Goal: Transaction & Acquisition: Purchase product/service

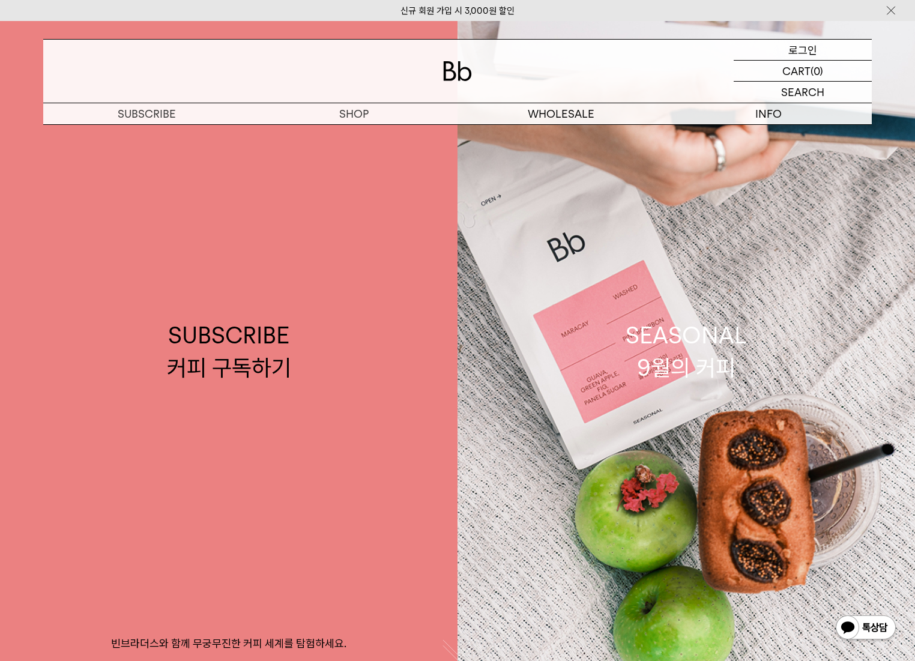
click at [802, 47] on p "로그인" at bounding box center [802, 50] width 29 height 20
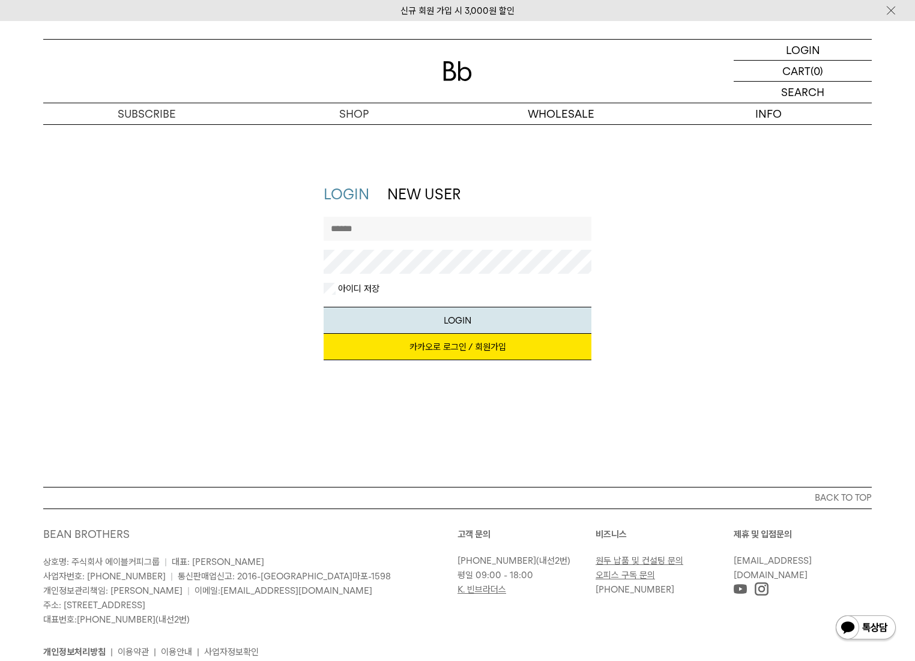
click at [463, 352] on link "카카오로 로그인 / 회원가입" at bounding box center [458, 347] width 268 height 26
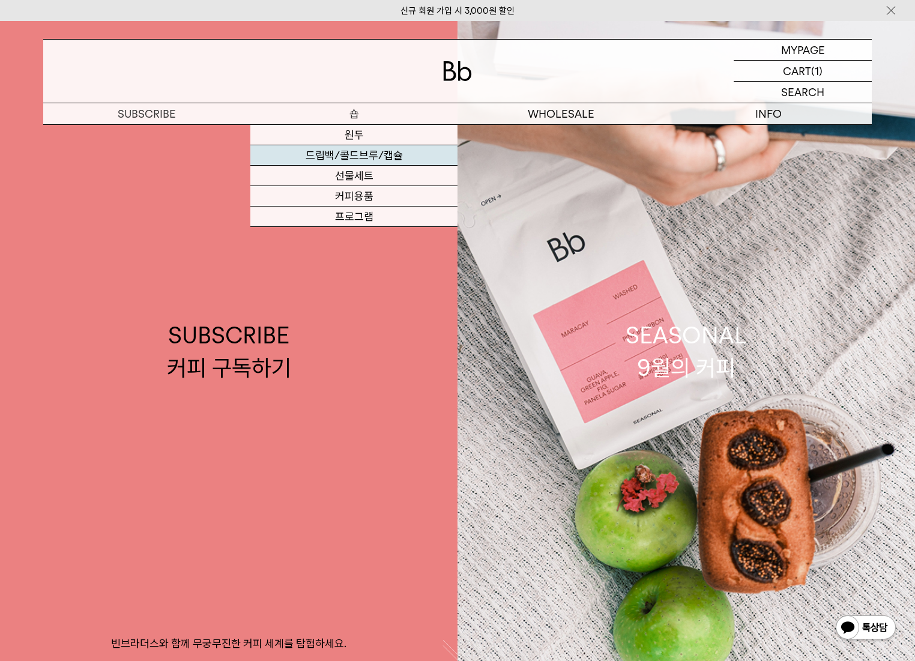
click at [373, 157] on link "드립백/콜드브루/캡슐" at bounding box center [353, 155] width 207 height 20
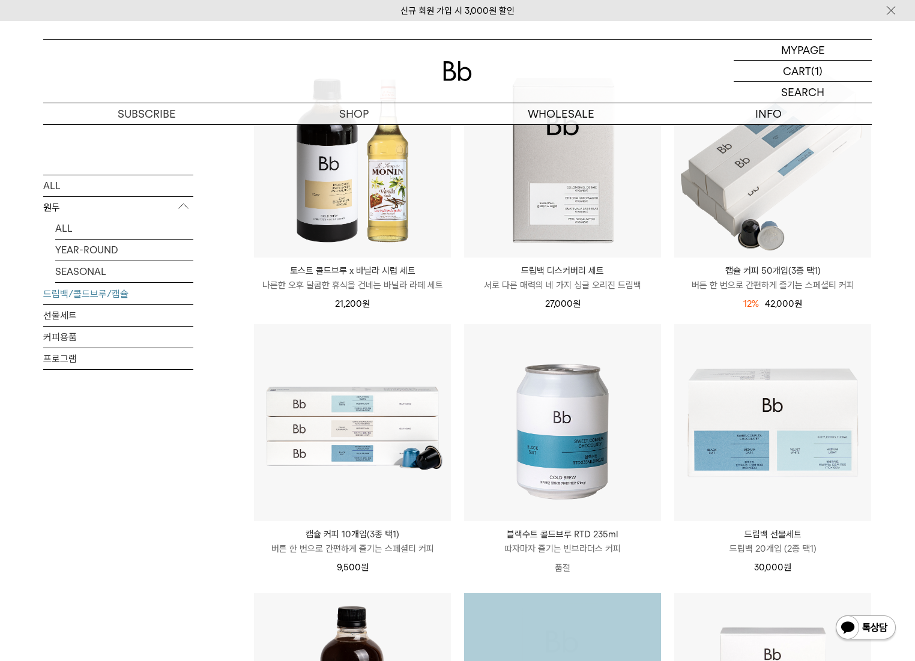
scroll to position [420, 0]
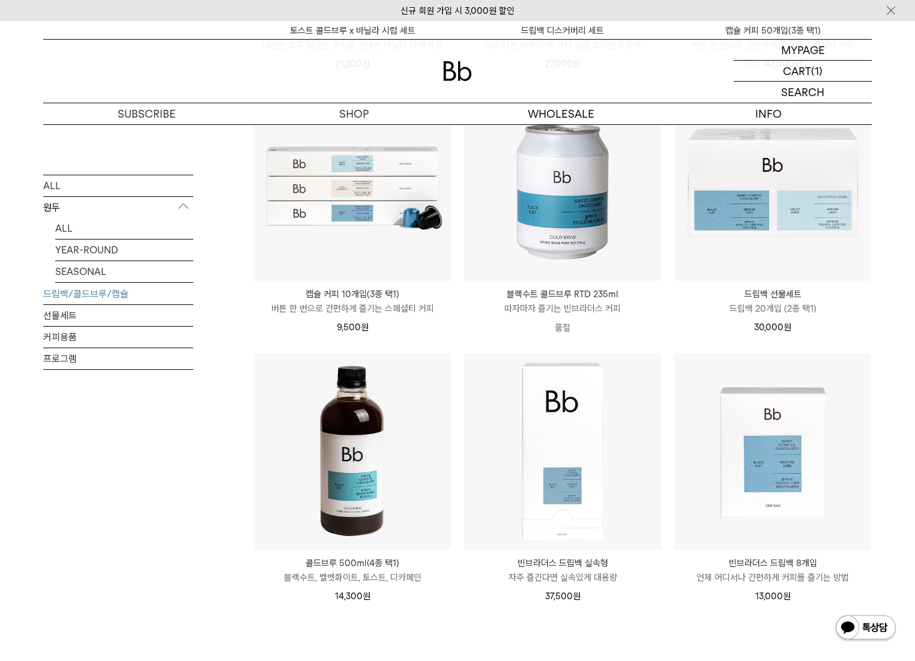
click at [358, 463] on img at bounding box center [352, 451] width 197 height 197
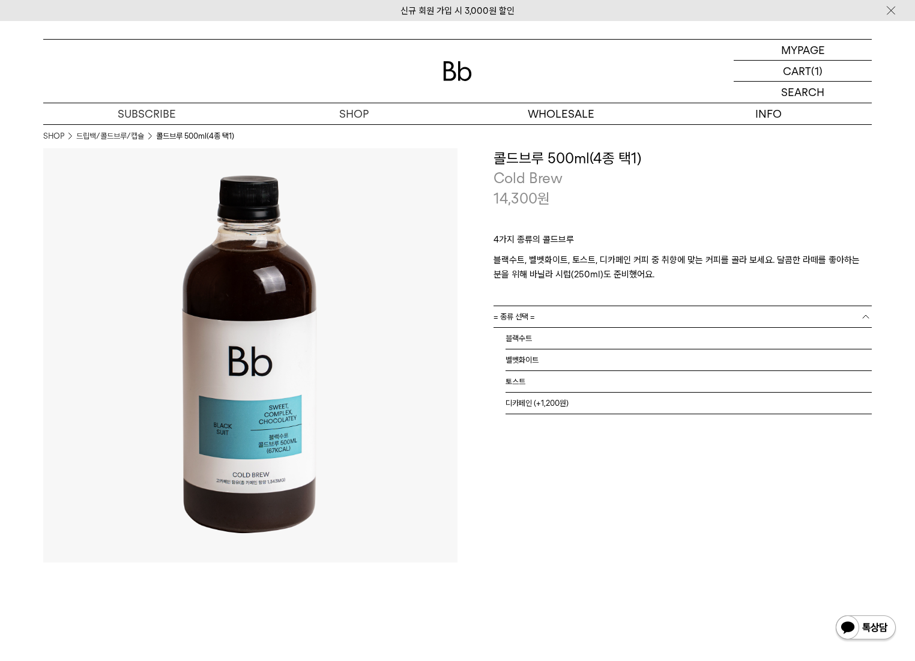
click at [538, 322] on link "= 종류 선택 =" at bounding box center [683, 316] width 378 height 21
click at [520, 383] on li "토스트" at bounding box center [689, 382] width 366 height 22
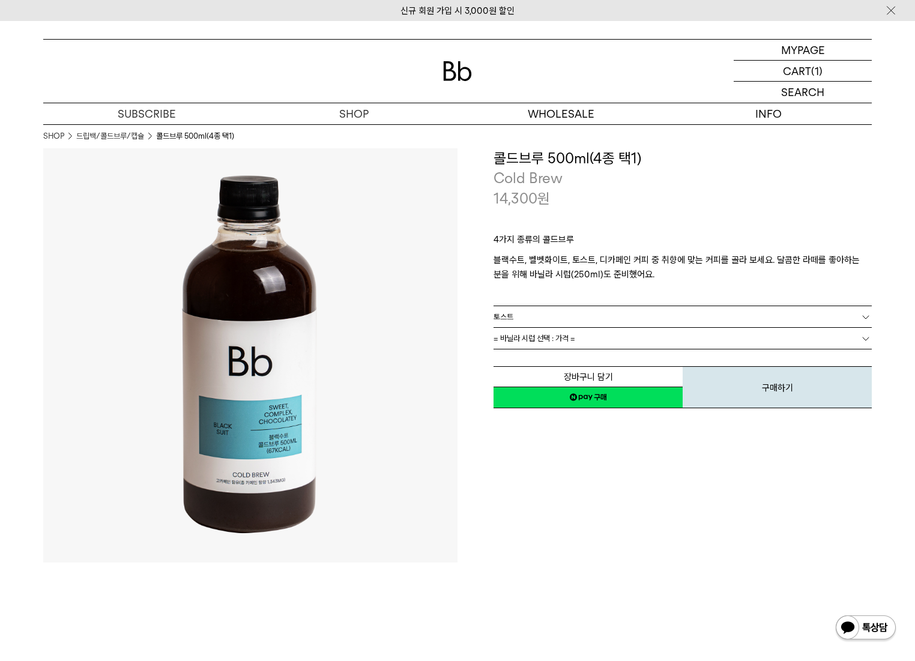
click at [522, 316] on link "토스트" at bounding box center [683, 316] width 378 height 21
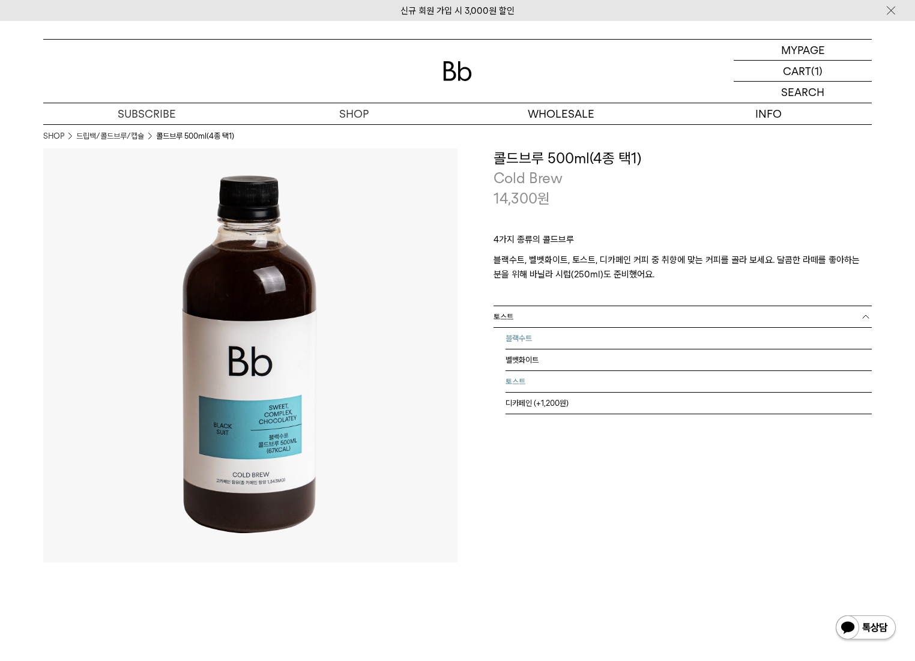
click at [528, 336] on li "블랙수트" at bounding box center [689, 339] width 366 height 22
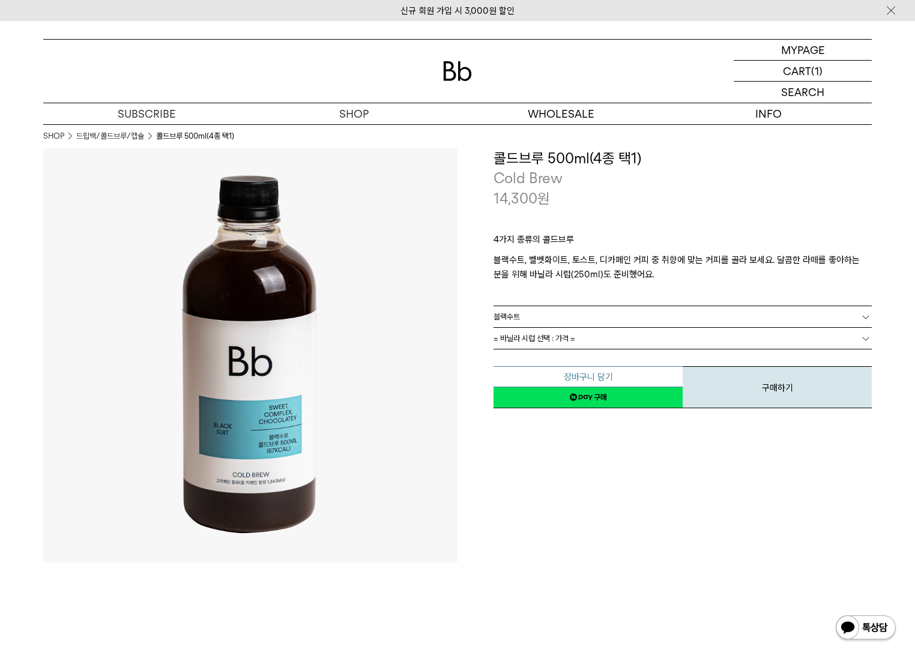
click at [597, 376] on button "장바구니 담기" at bounding box center [588, 376] width 189 height 21
click at [862, 317] on b at bounding box center [866, 317] width 12 height 12
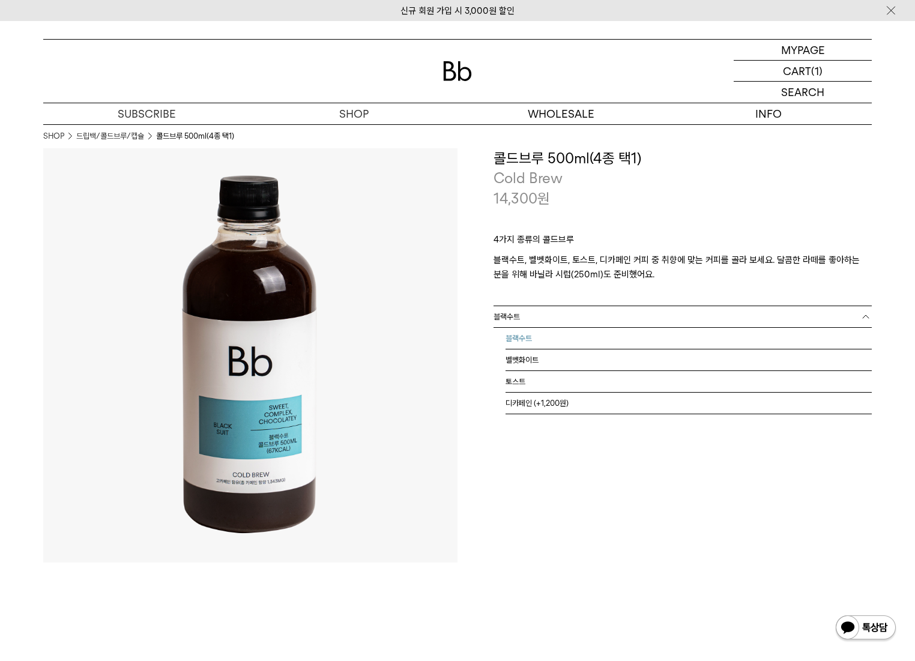
click at [525, 339] on li "블랙수트" at bounding box center [689, 339] width 366 height 22
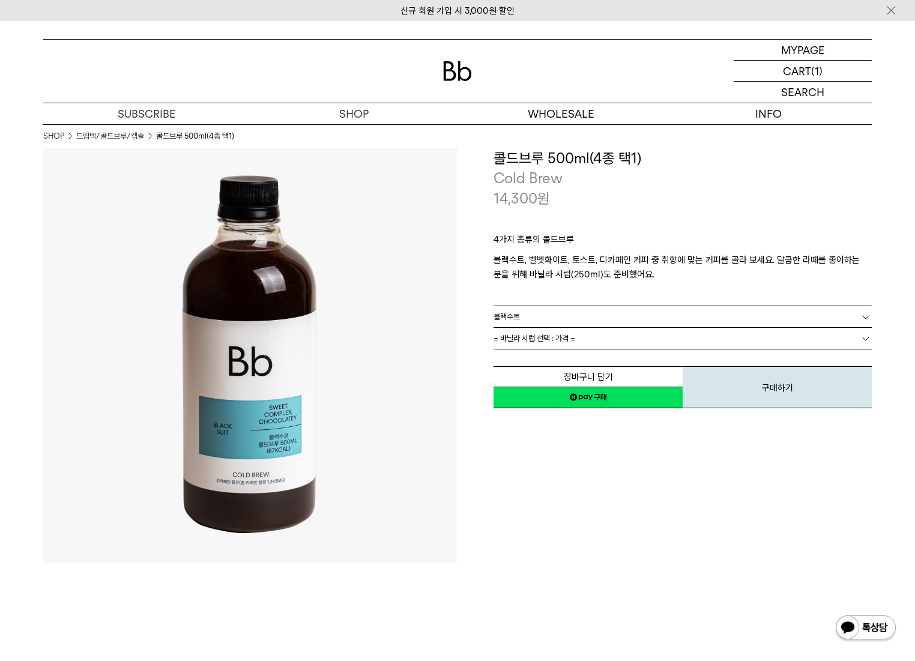
click at [856, 343] on link "= 바닐라 시럽 선택 : 가격 =" at bounding box center [683, 338] width 378 height 21
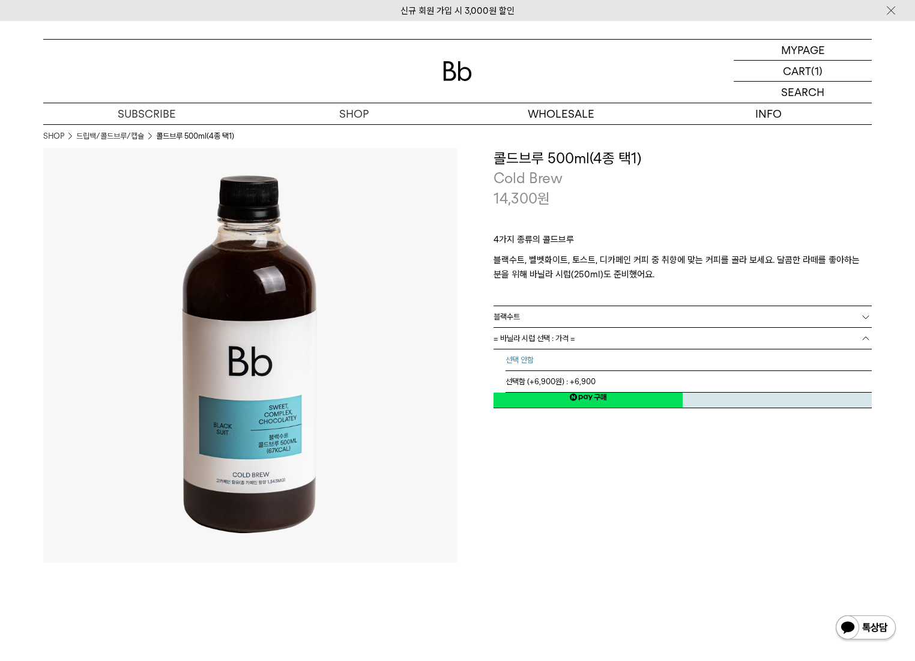
click at [519, 356] on li "선택 안함" at bounding box center [689, 360] width 366 height 22
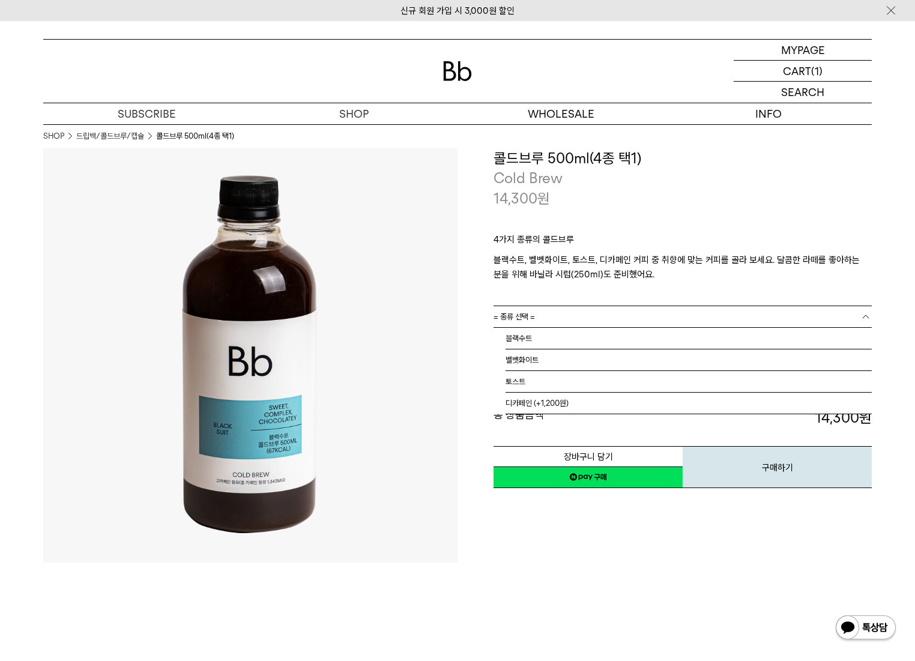
click at [863, 318] on b at bounding box center [866, 317] width 12 height 12
click at [516, 378] on li "토스트" at bounding box center [689, 382] width 366 height 22
click at [866, 339] on b at bounding box center [866, 339] width 12 height 12
click at [527, 360] on li "선택 안함" at bounding box center [689, 360] width 366 height 22
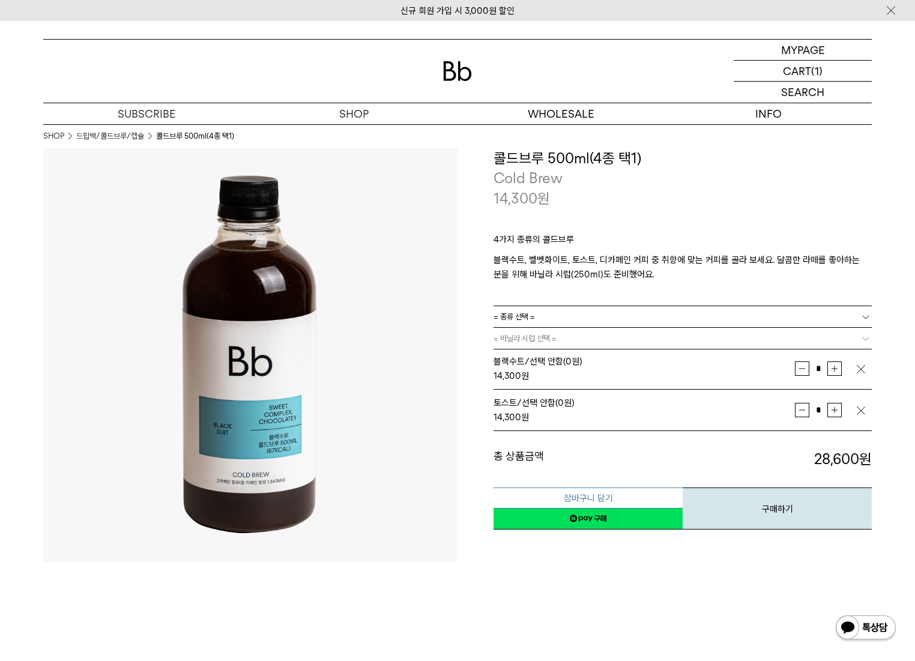
click at [598, 498] on button "장바구니 담기" at bounding box center [588, 498] width 189 height 21
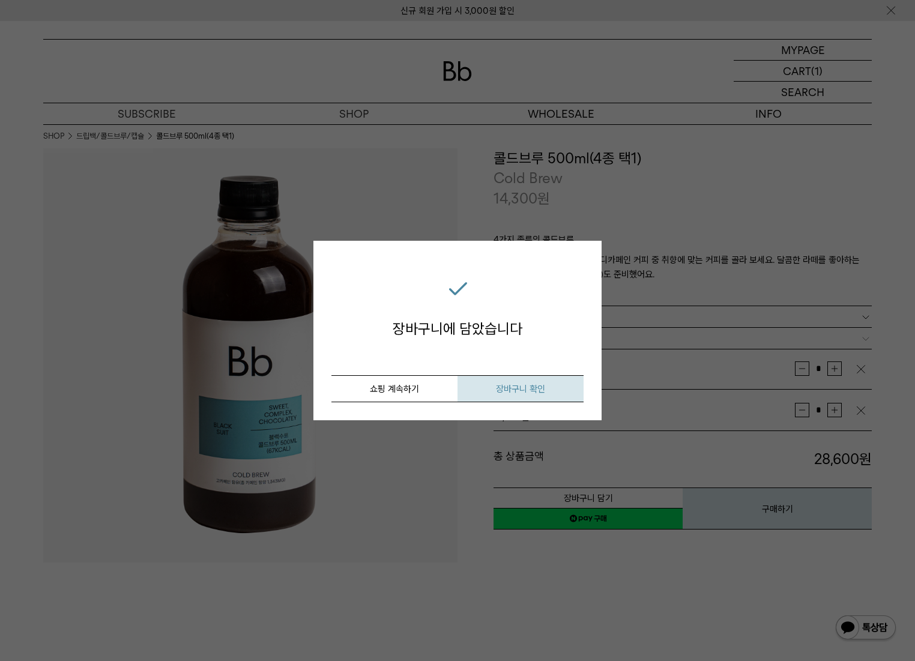
click at [522, 389] on span "장바구니 확인" at bounding box center [520, 389] width 49 height 11
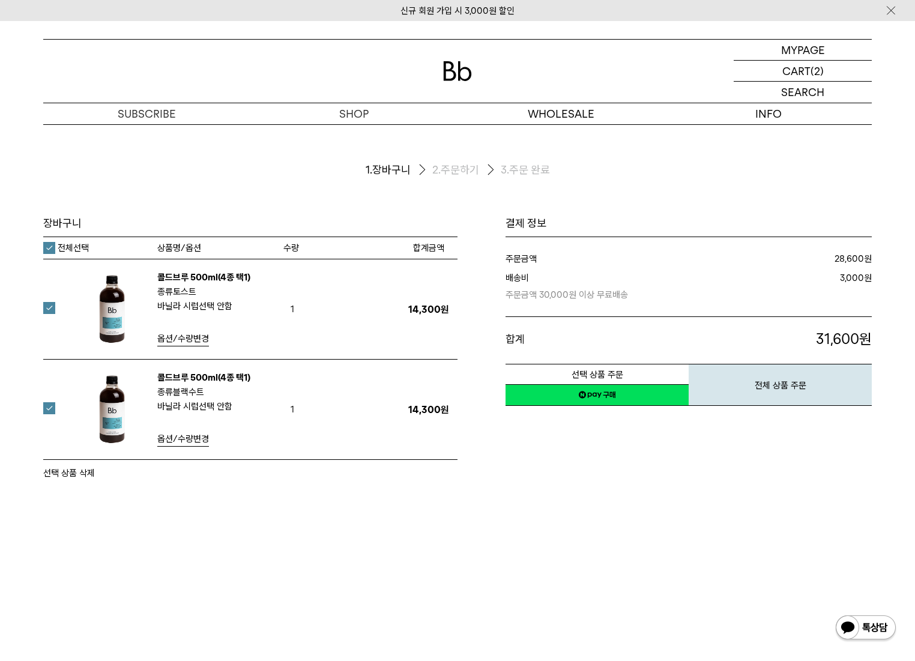
click at [188, 441] on span "옵션/수량변경" at bounding box center [183, 439] width 52 height 11
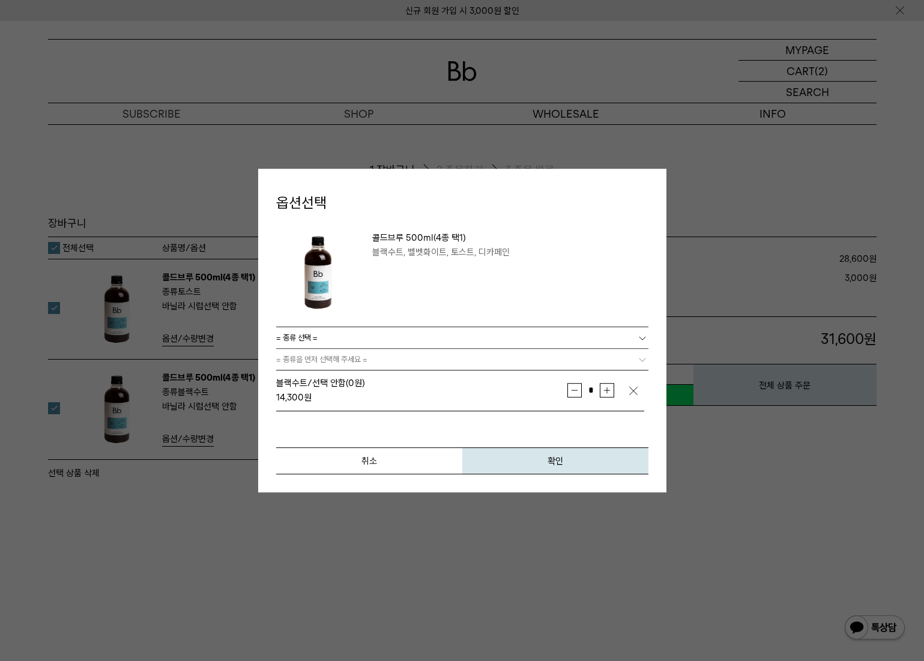
click at [607, 388] on button "증가" at bounding box center [607, 390] width 14 height 14
type input "*"
click at [554, 466] on span "확인" at bounding box center [556, 461] width 16 height 11
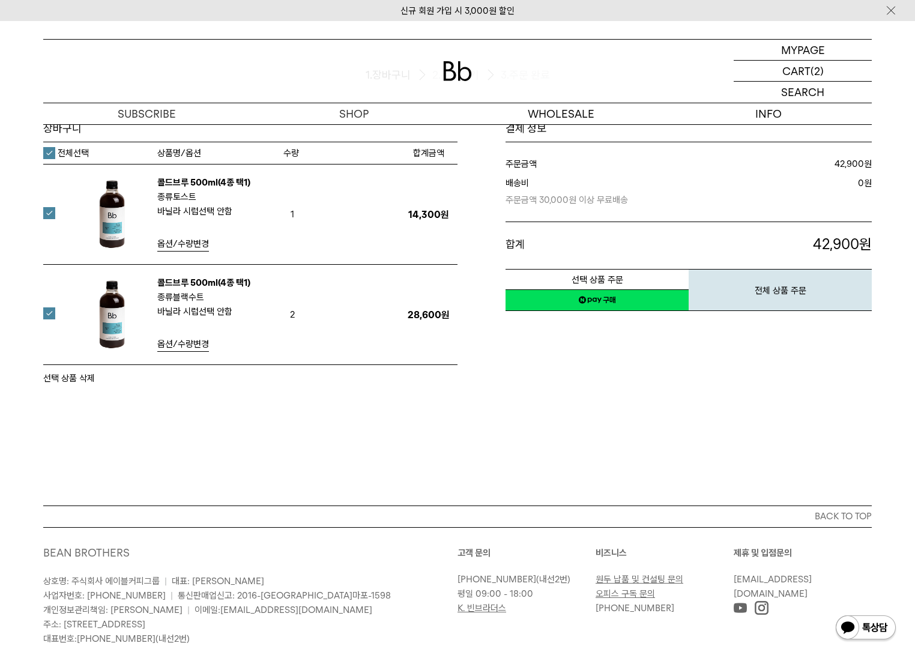
scroll to position [131, 0]
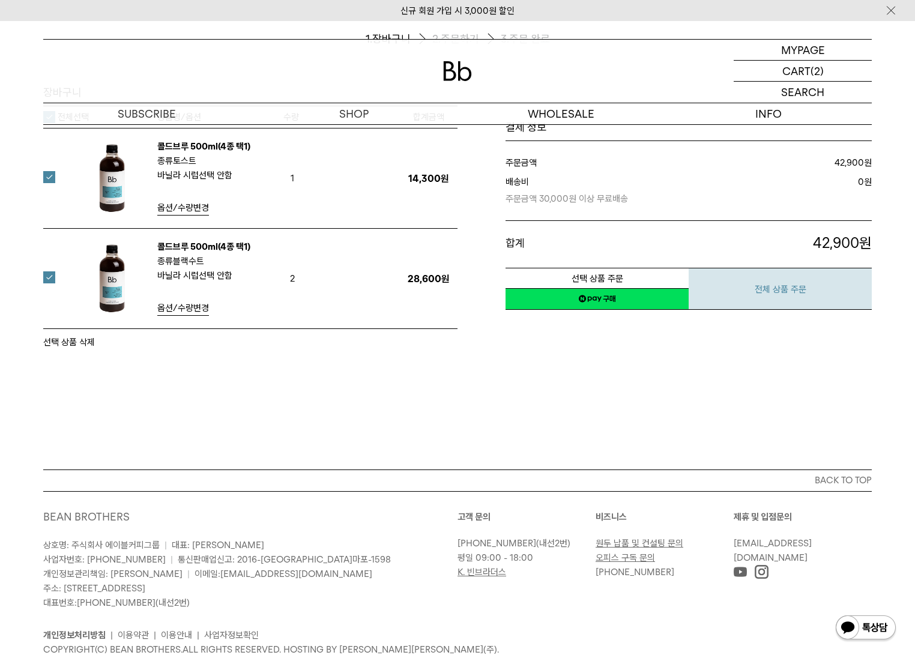
click at [785, 294] on button "전체 상품 주문" at bounding box center [780, 289] width 183 height 42
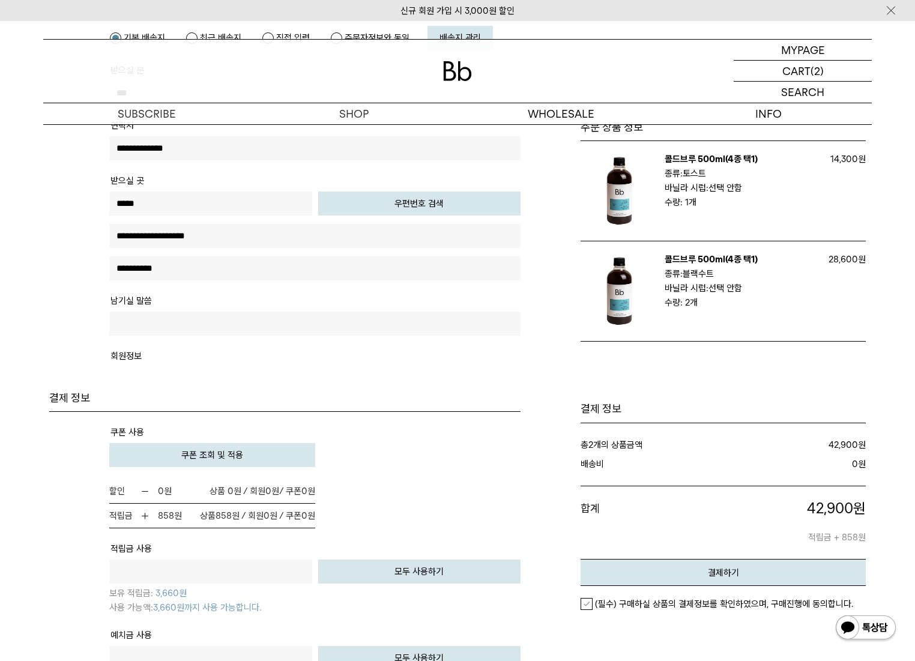
scroll to position [660, 0]
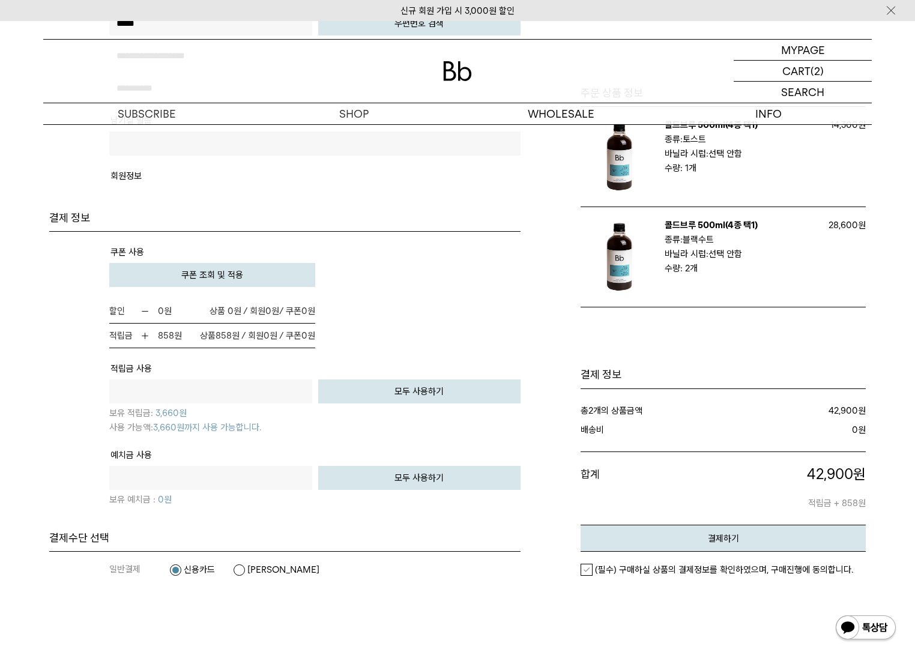
click at [217, 280] on span "쿠폰 조회 및 적용" at bounding box center [212, 275] width 62 height 11
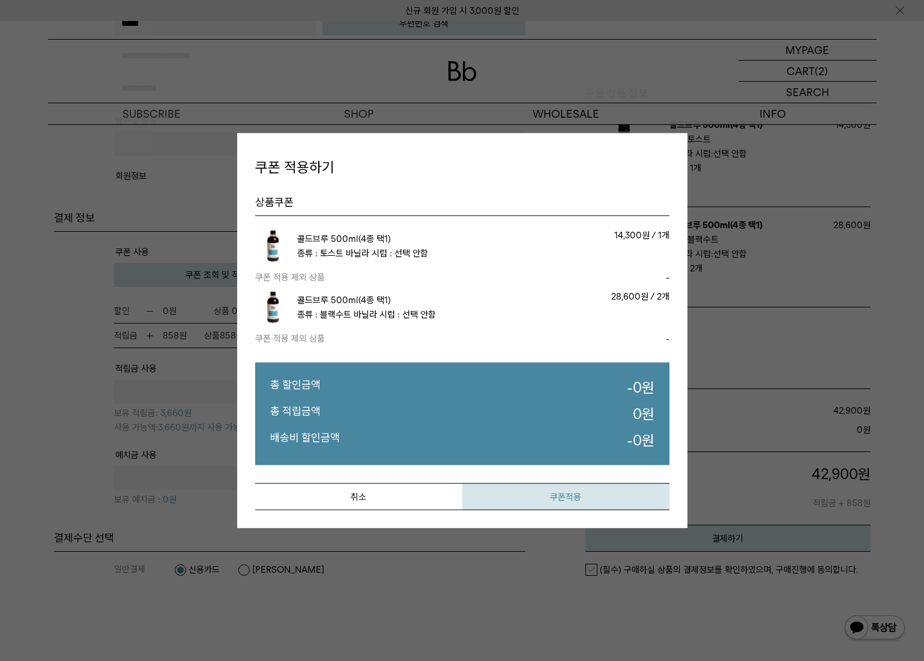
click at [570, 500] on button "쿠폰적용" at bounding box center [565, 496] width 207 height 27
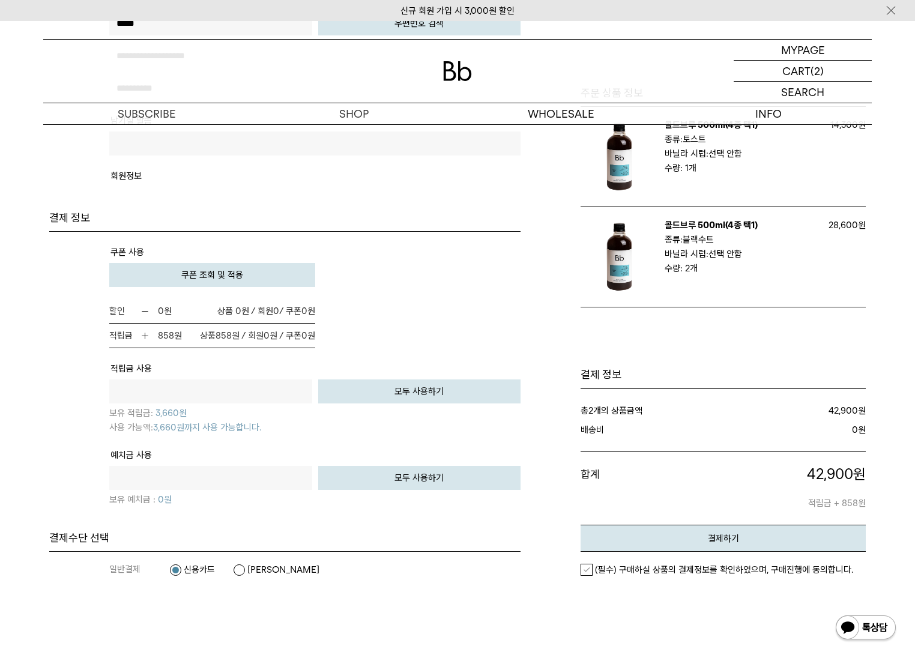
click at [423, 391] on button "모두 사용하기" at bounding box center [419, 391] width 203 height 24
type input "****"
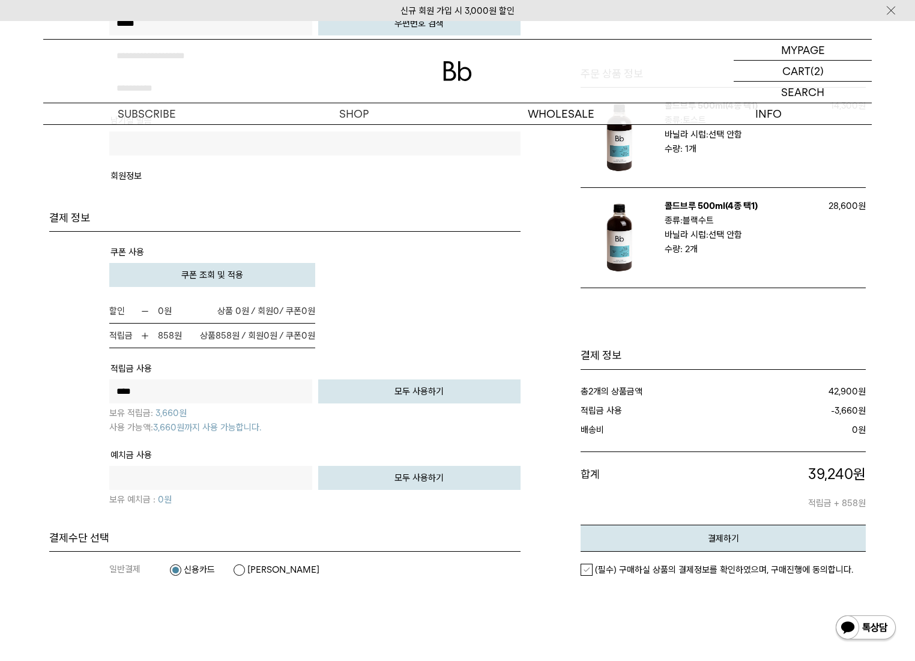
click at [586, 573] on label "(필수) 구매하실 상품의 결제정보를 확인하였으며, 구매진행에 동의합니다." at bounding box center [717, 570] width 273 height 12
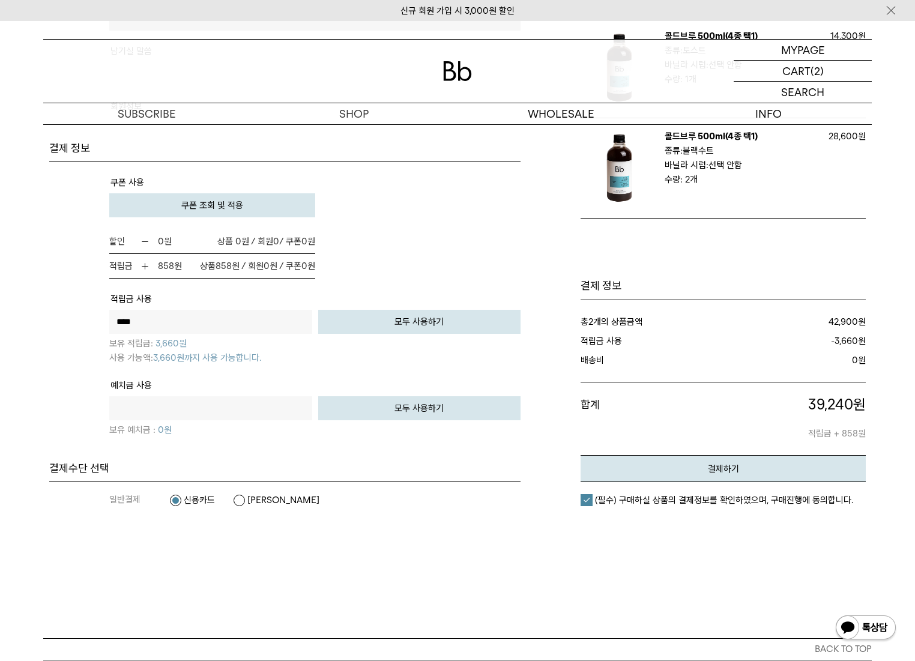
scroll to position [850, 0]
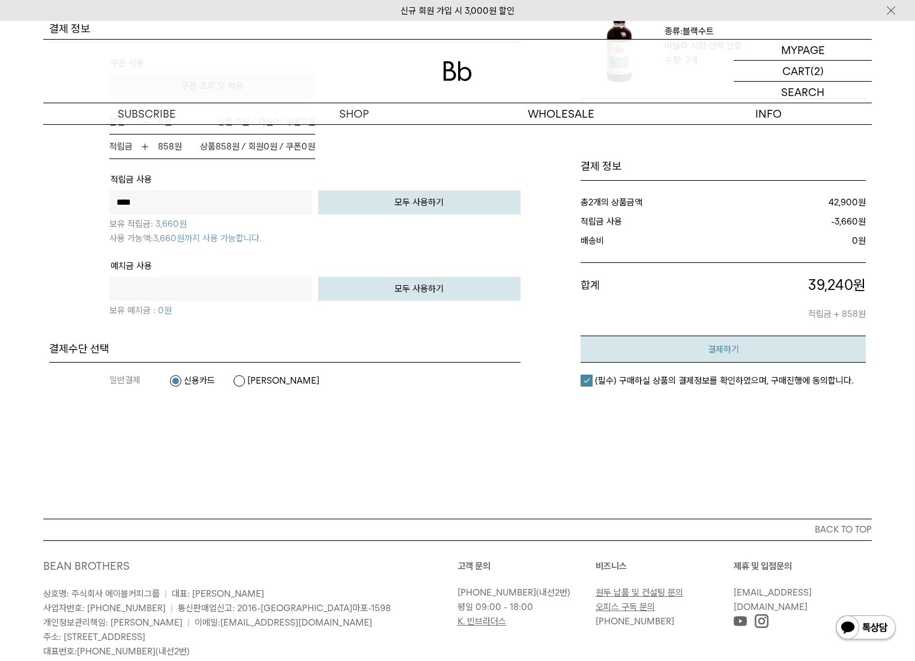
click at [728, 340] on button "결제하기" at bounding box center [723, 349] width 285 height 27
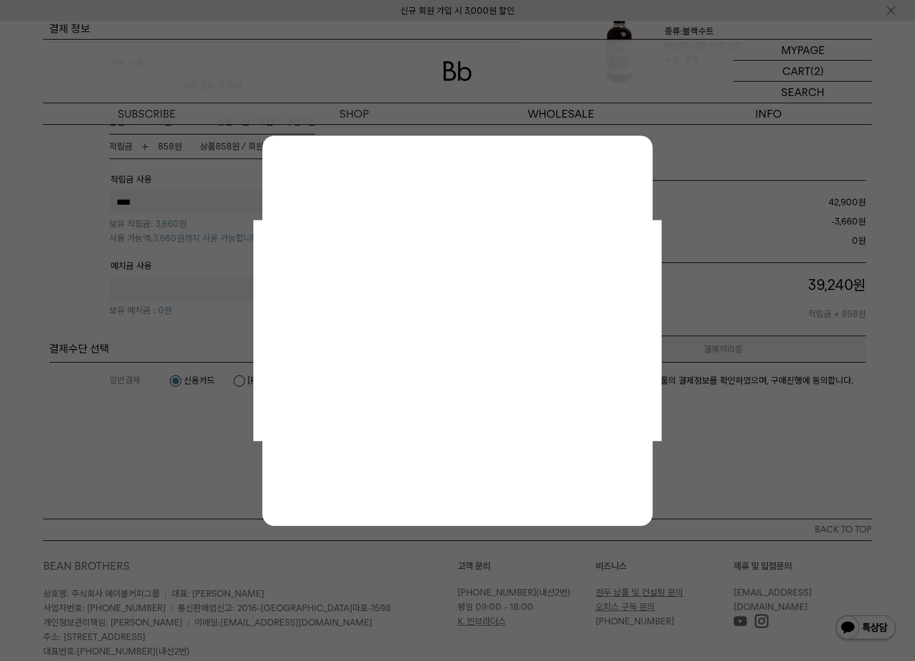
scroll to position [0, 0]
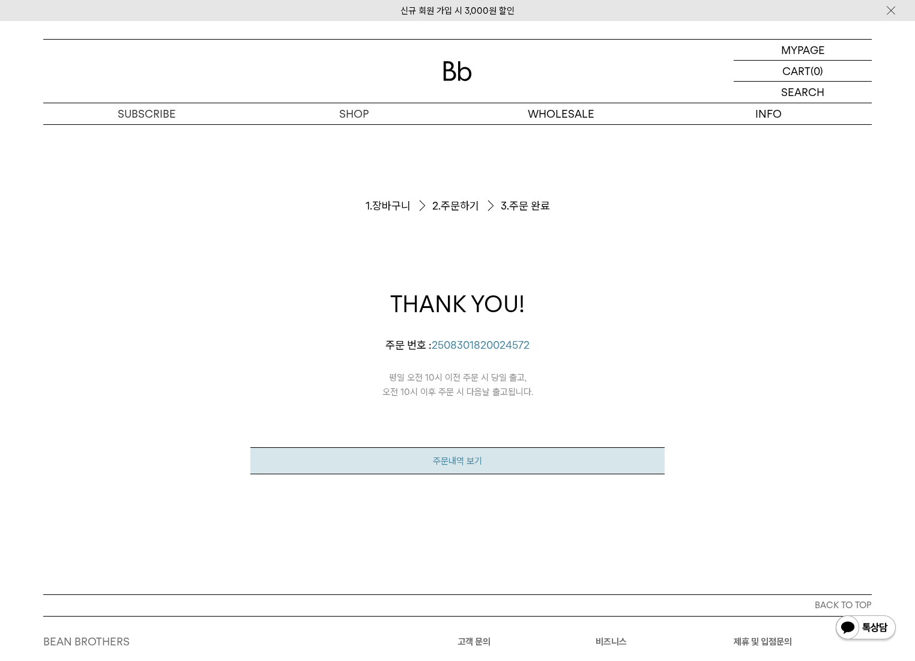
click at [461, 464] on link "주문내역 보기" at bounding box center [457, 460] width 414 height 27
